Goal: Transaction & Acquisition: Download file/media

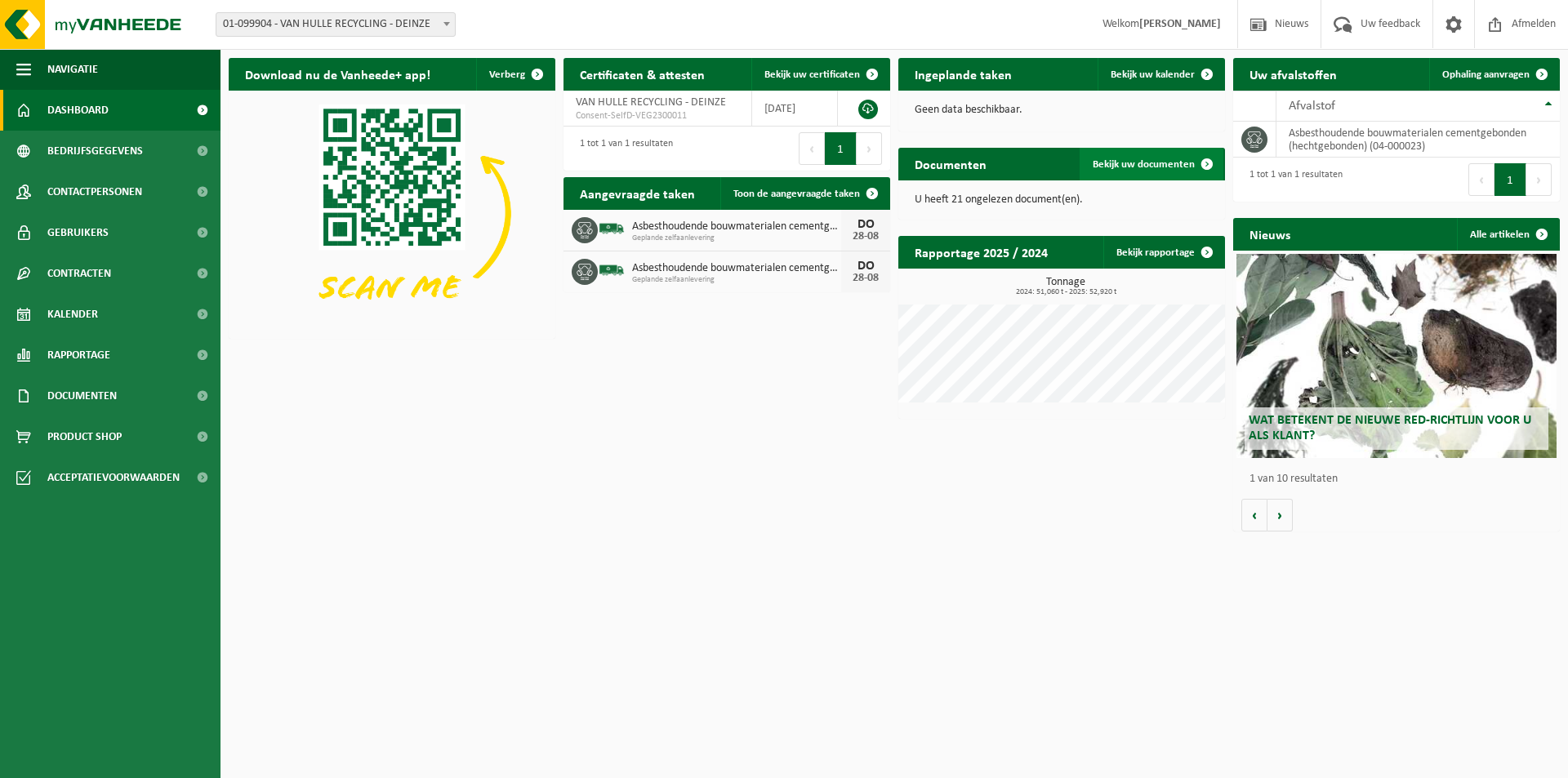
click at [1173, 165] on span "Bekijk uw documenten" at bounding box center [1144, 164] width 102 height 11
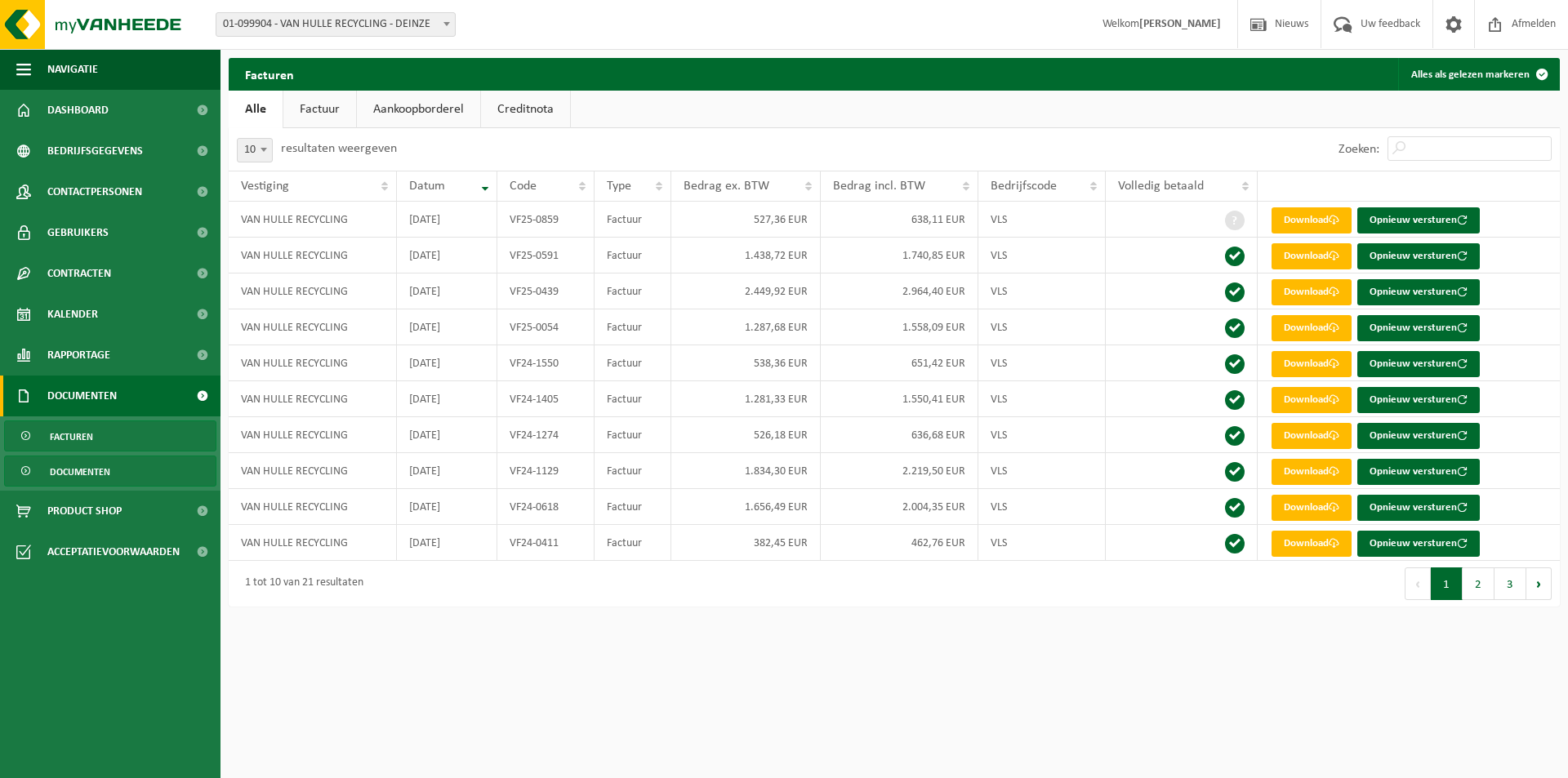
click at [64, 478] on span "Documenten" at bounding box center [80, 472] width 60 height 31
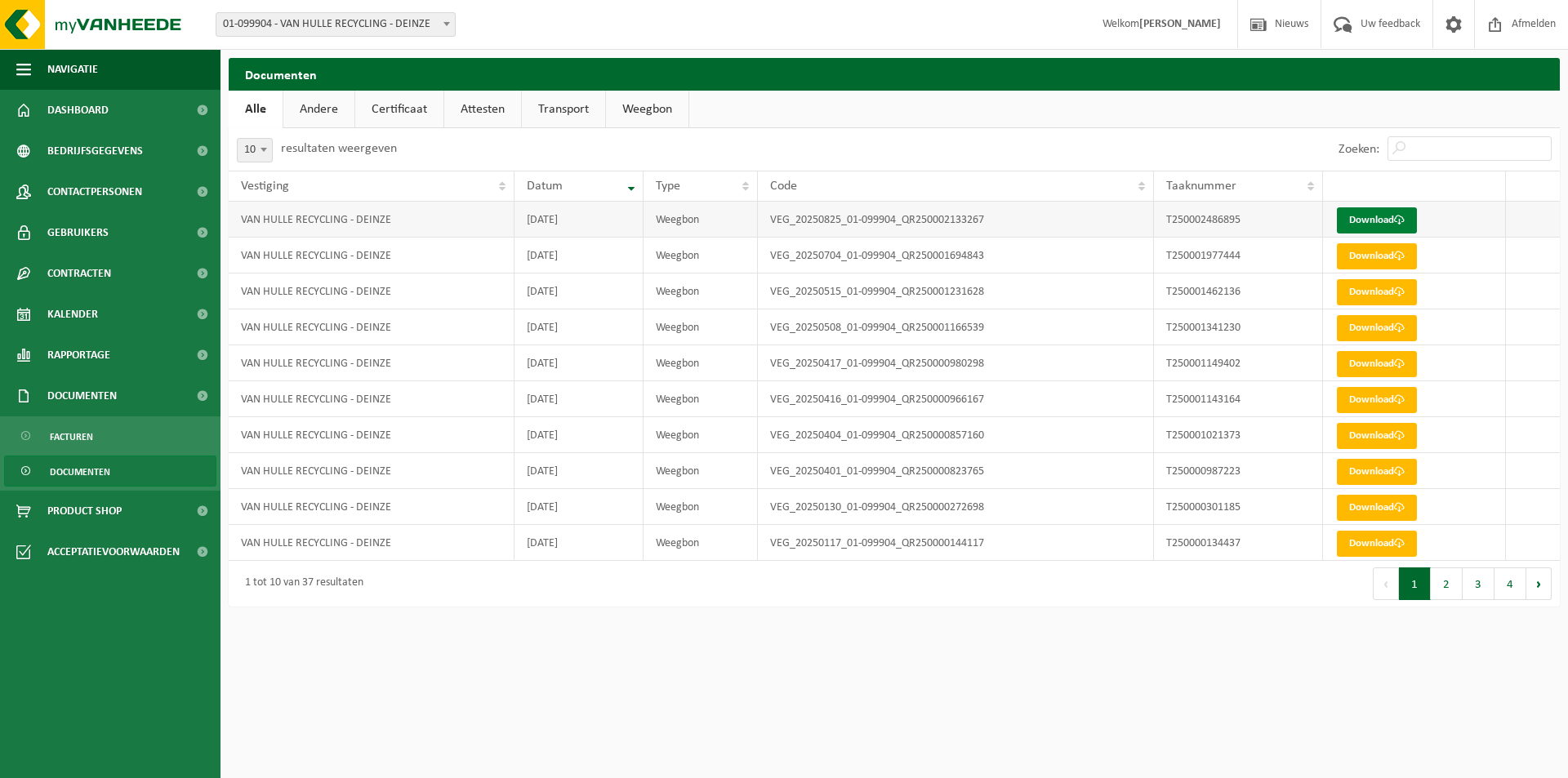
click at [1371, 210] on link "Download" at bounding box center [1377, 220] width 80 height 26
click at [635, 102] on link "Weegbon" at bounding box center [647, 109] width 82 height 37
click at [54, 108] on span "Dashboard" at bounding box center [78, 110] width 61 height 41
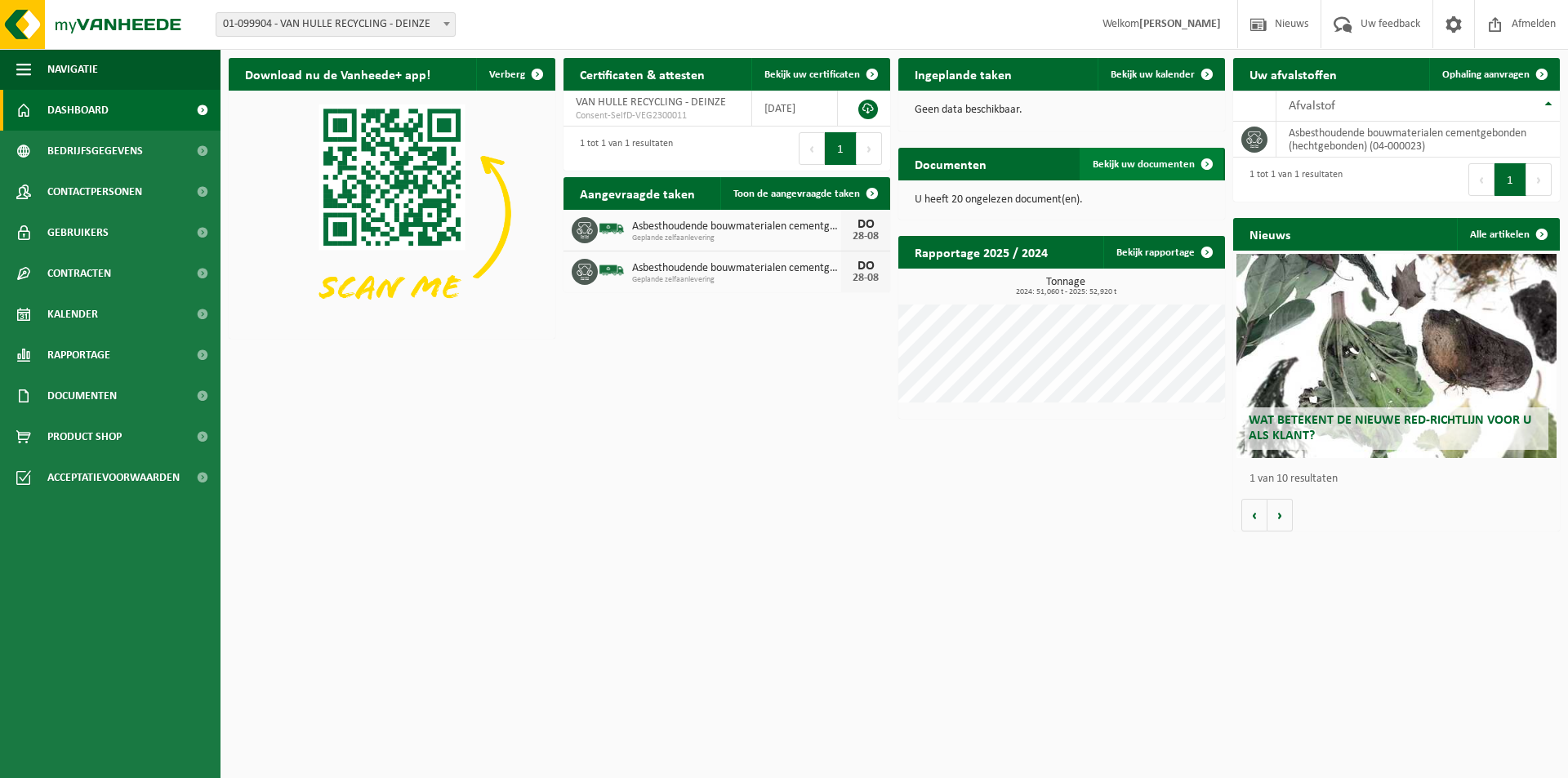
click at [1146, 159] on span "Bekijk uw documenten" at bounding box center [1144, 164] width 102 height 11
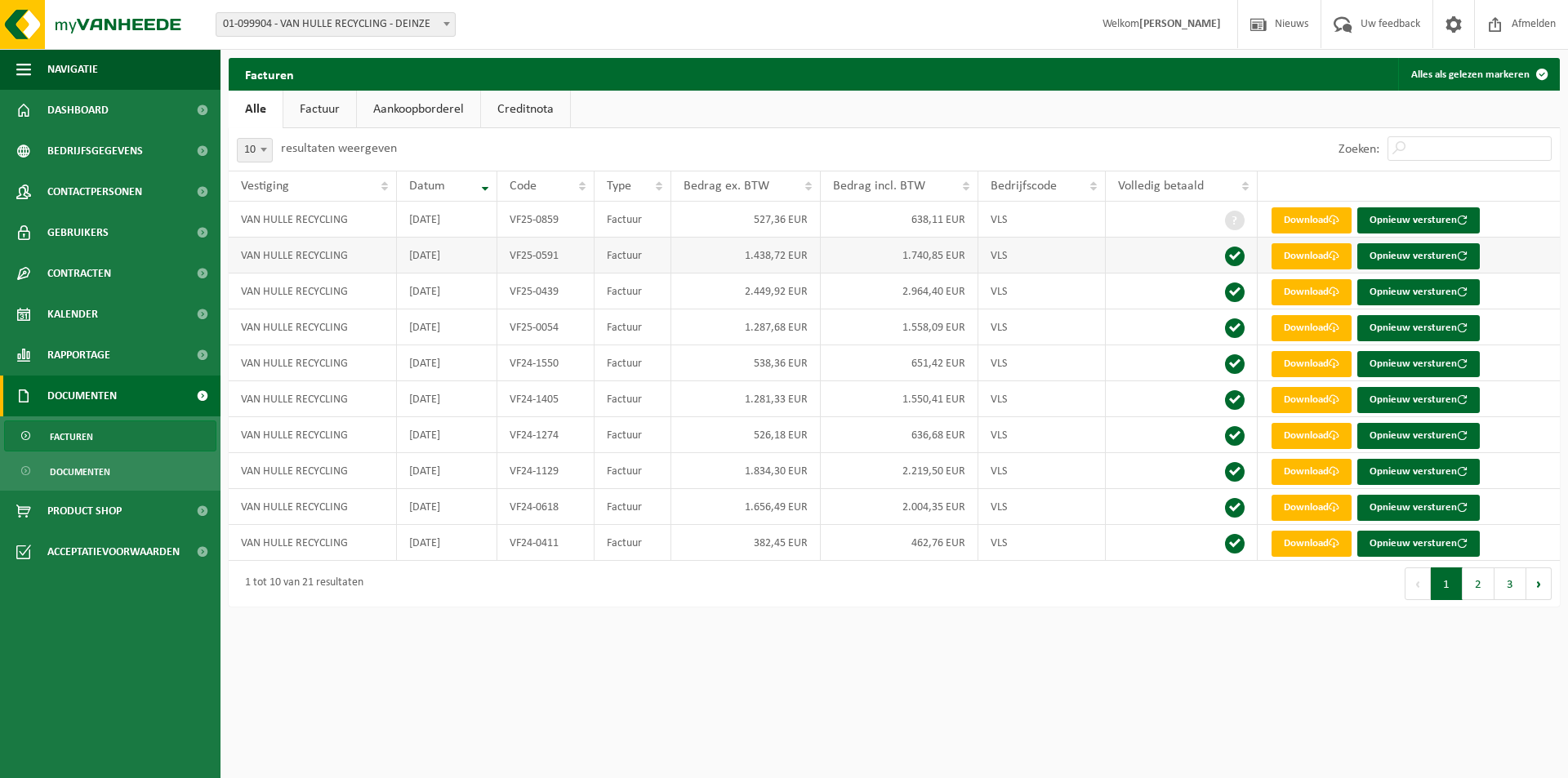
click at [779, 259] on td "1.438,72 EUR" at bounding box center [746, 256] width 150 height 36
click at [1315, 251] on link "Download" at bounding box center [1311, 256] width 80 height 26
click at [1305, 325] on link "Download" at bounding box center [1311, 328] width 80 height 26
click at [1327, 249] on link "Download" at bounding box center [1311, 256] width 80 height 26
